Goal: Transaction & Acquisition: Purchase product/service

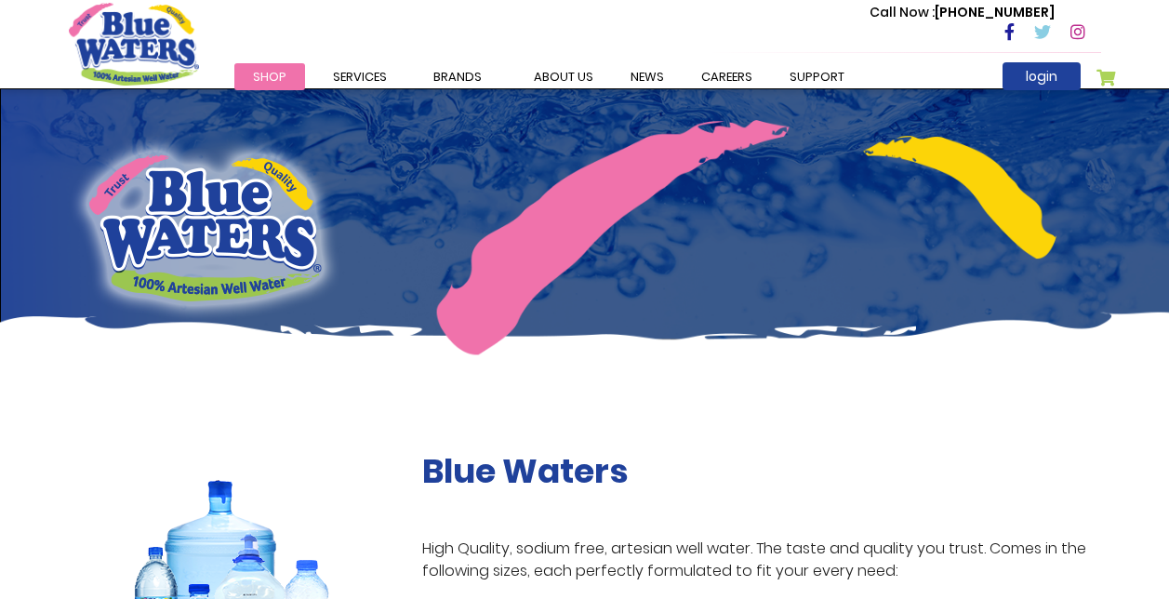
scroll to position [372, 0]
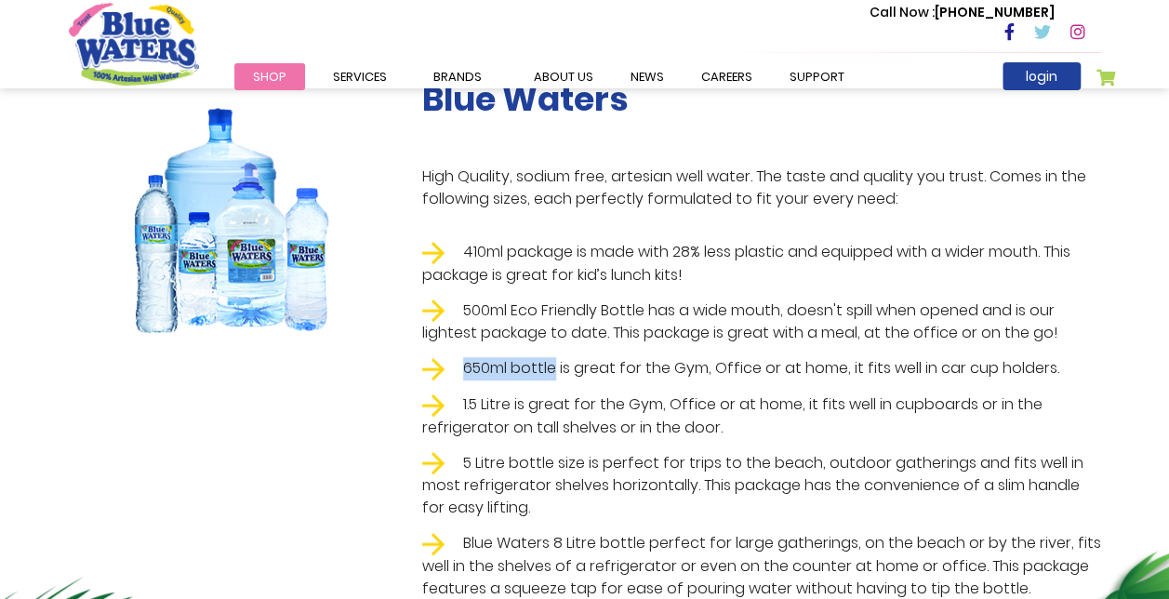
drag, startPoint x: 554, startPoint y: 367, endPoint x: 459, endPoint y: 366, distance: 95.8
click at [459, 366] on li "650ml bottle is great for the Gym, Office or at home, it fits well in car cup h…" at bounding box center [761, 368] width 679 height 23
drag, startPoint x: 459, startPoint y: 366, endPoint x: 482, endPoint y: 366, distance: 23.3
copy li "650ml bottle"
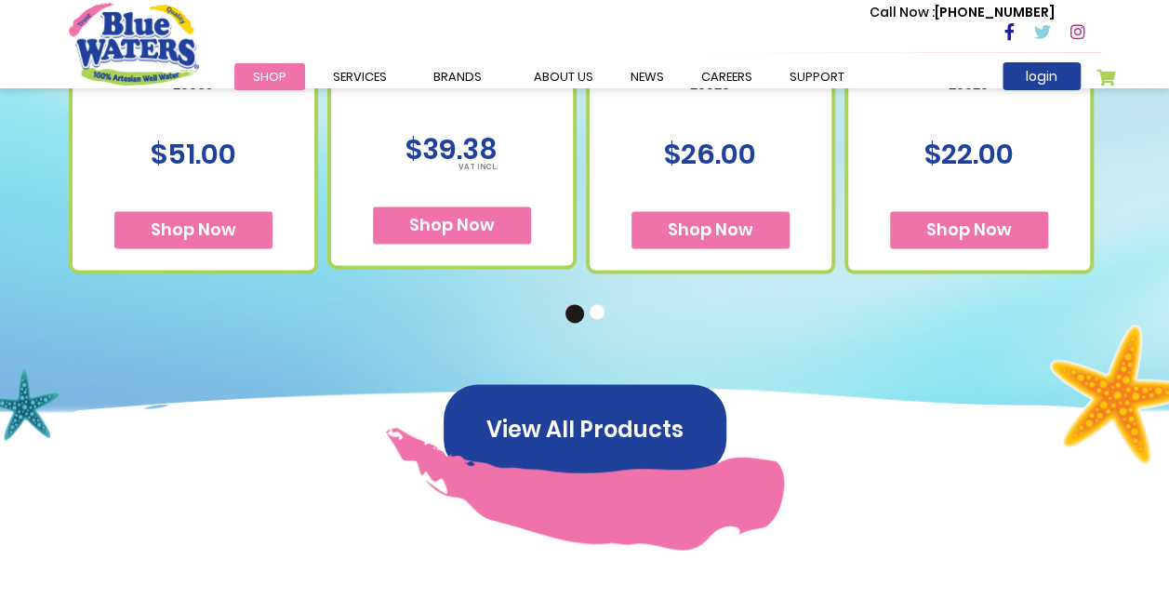
scroll to position [1395, 0]
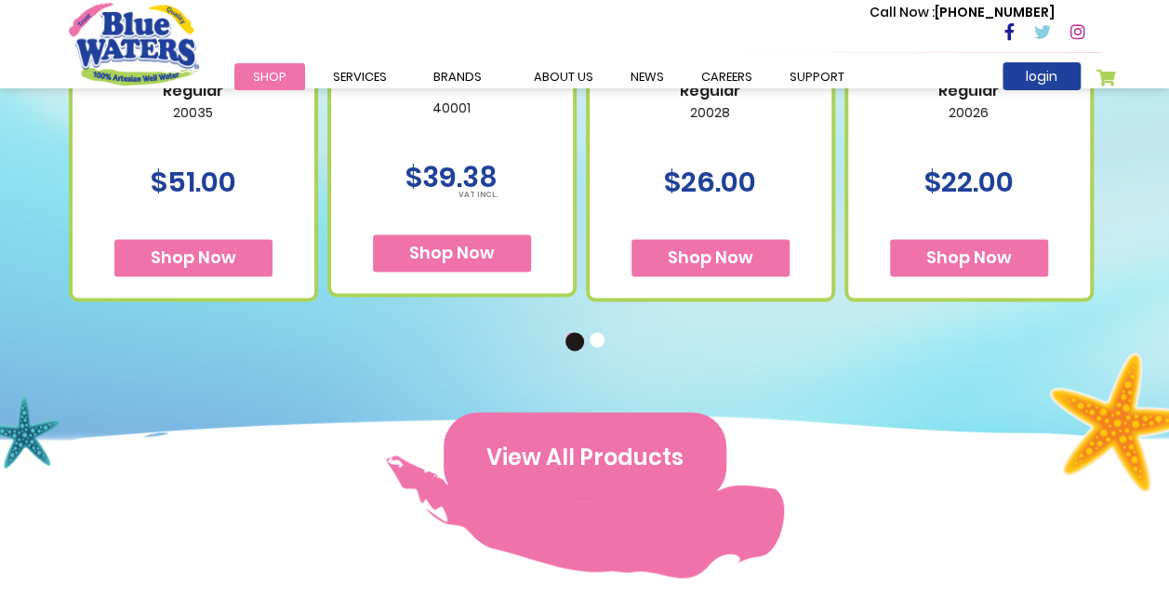
click at [596, 437] on button "View All Products" at bounding box center [585, 456] width 283 height 89
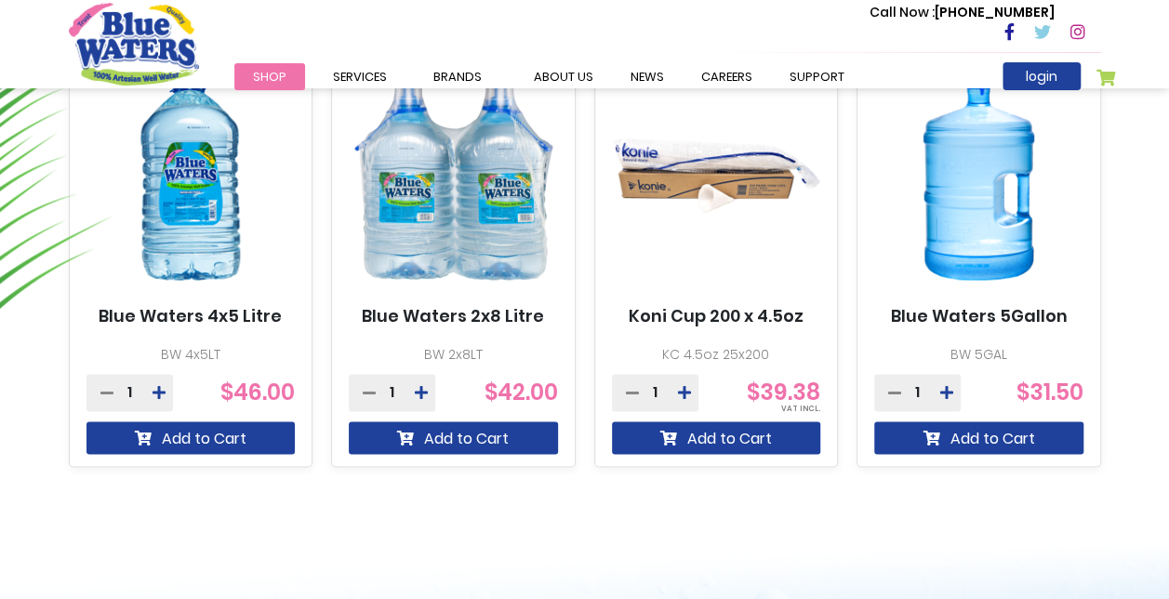
scroll to position [930, 0]
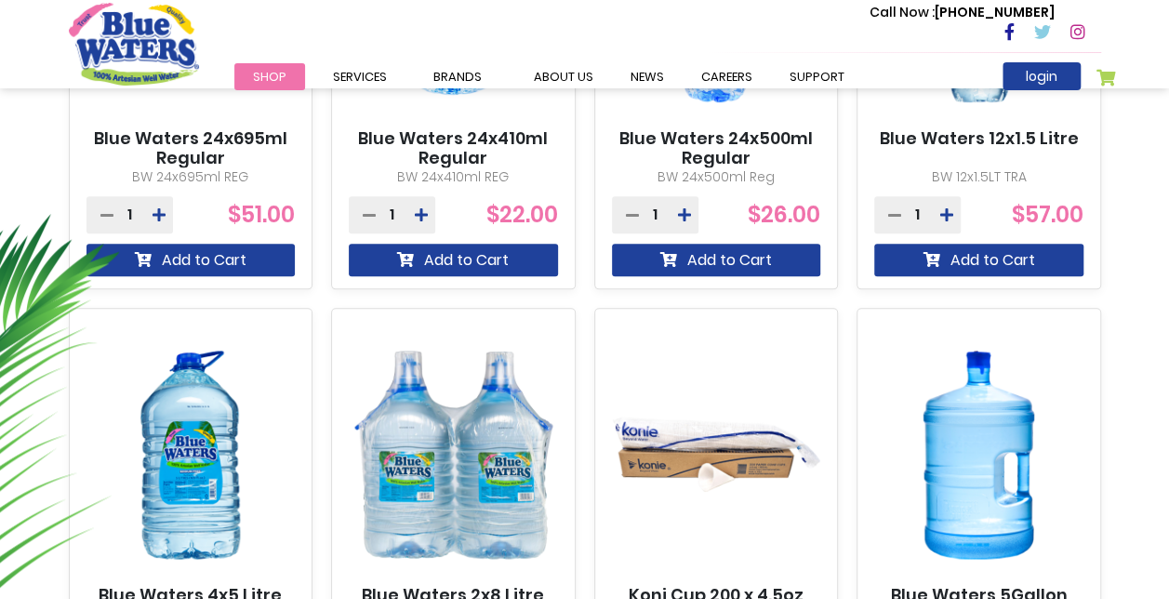
click at [1012, 439] on img at bounding box center [978, 455] width 209 height 261
